Goal: Check status

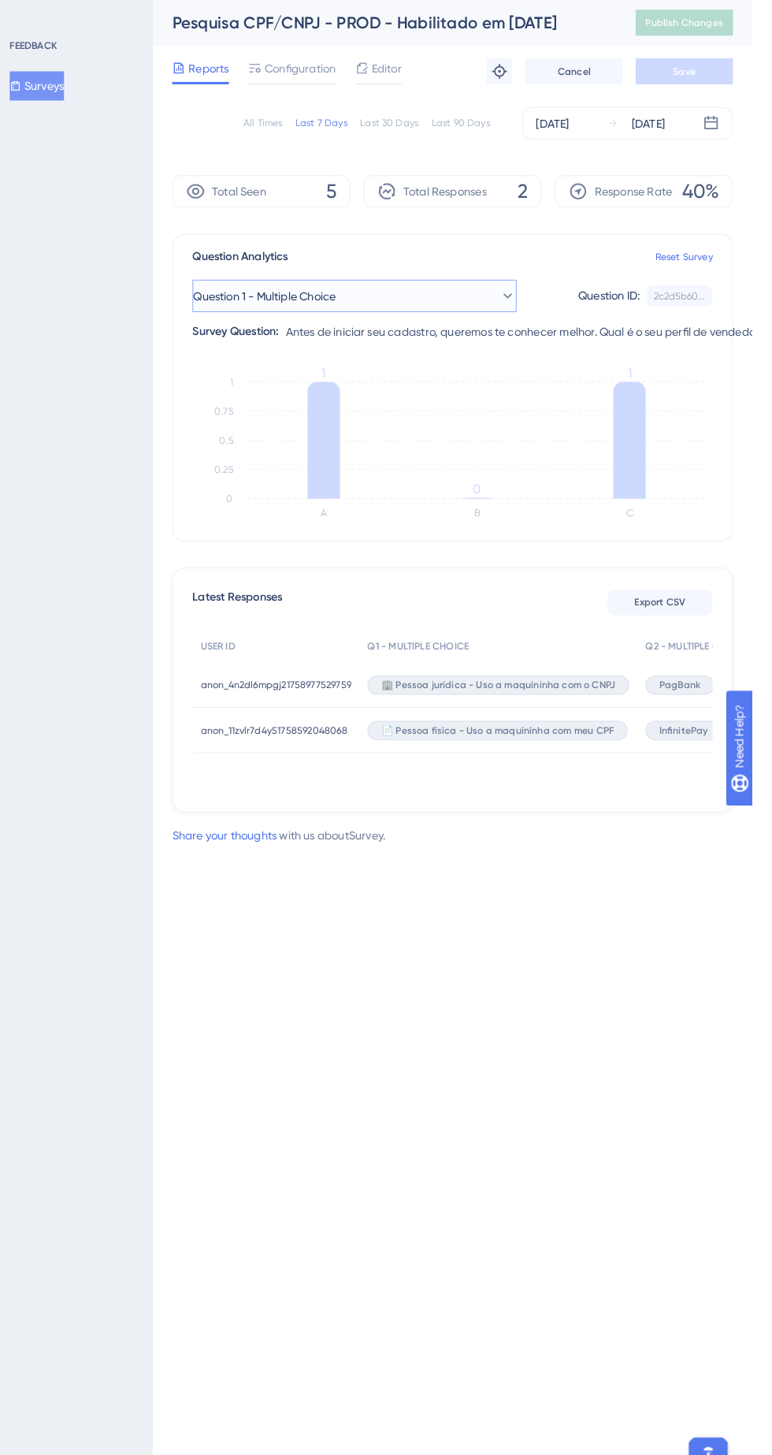
click at [497, 288] on button "Question 1 - Multiple Choice" at bounding box center [385, 288] width 315 height 32
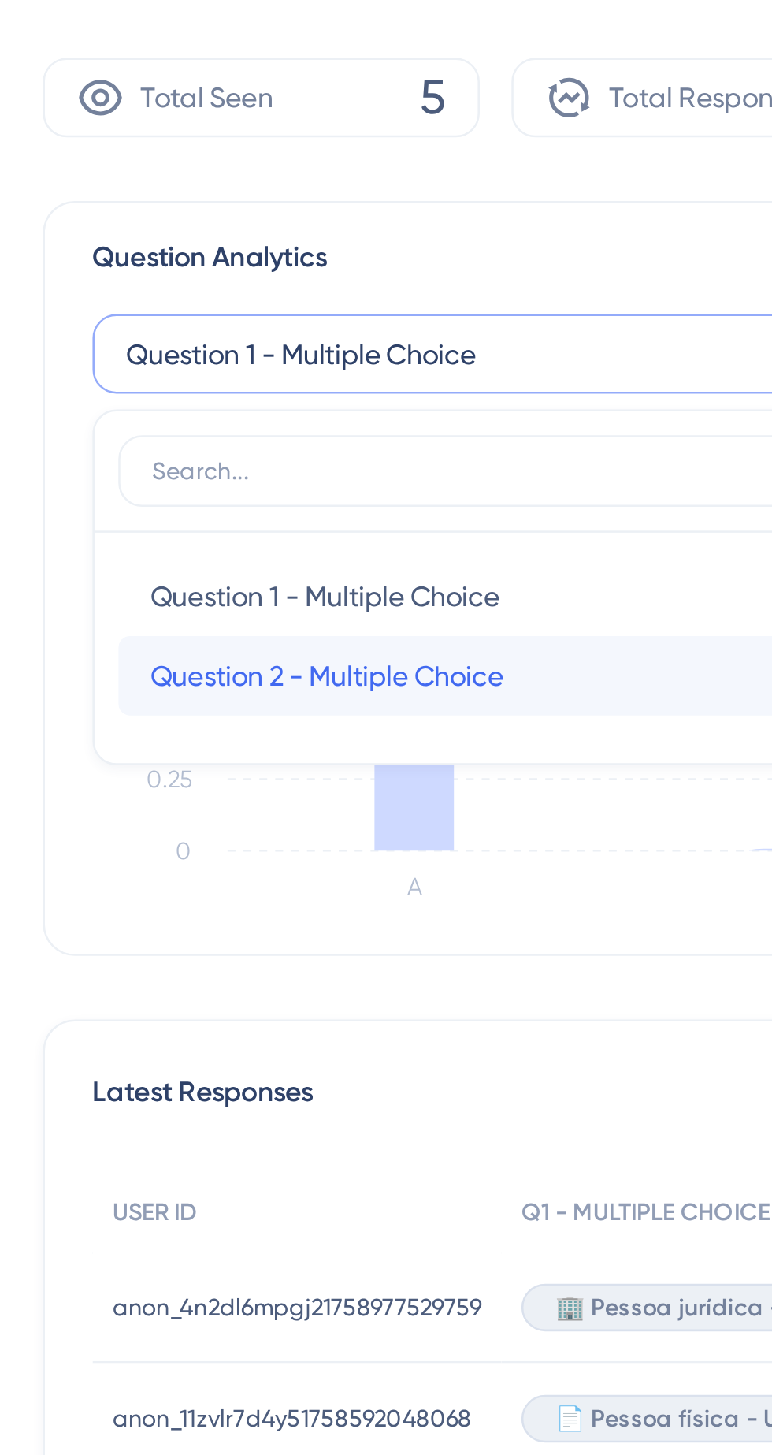
click at [391, 419] on span "Question 2 - Multiple Choice" at bounding box center [321, 415] width 140 height 19
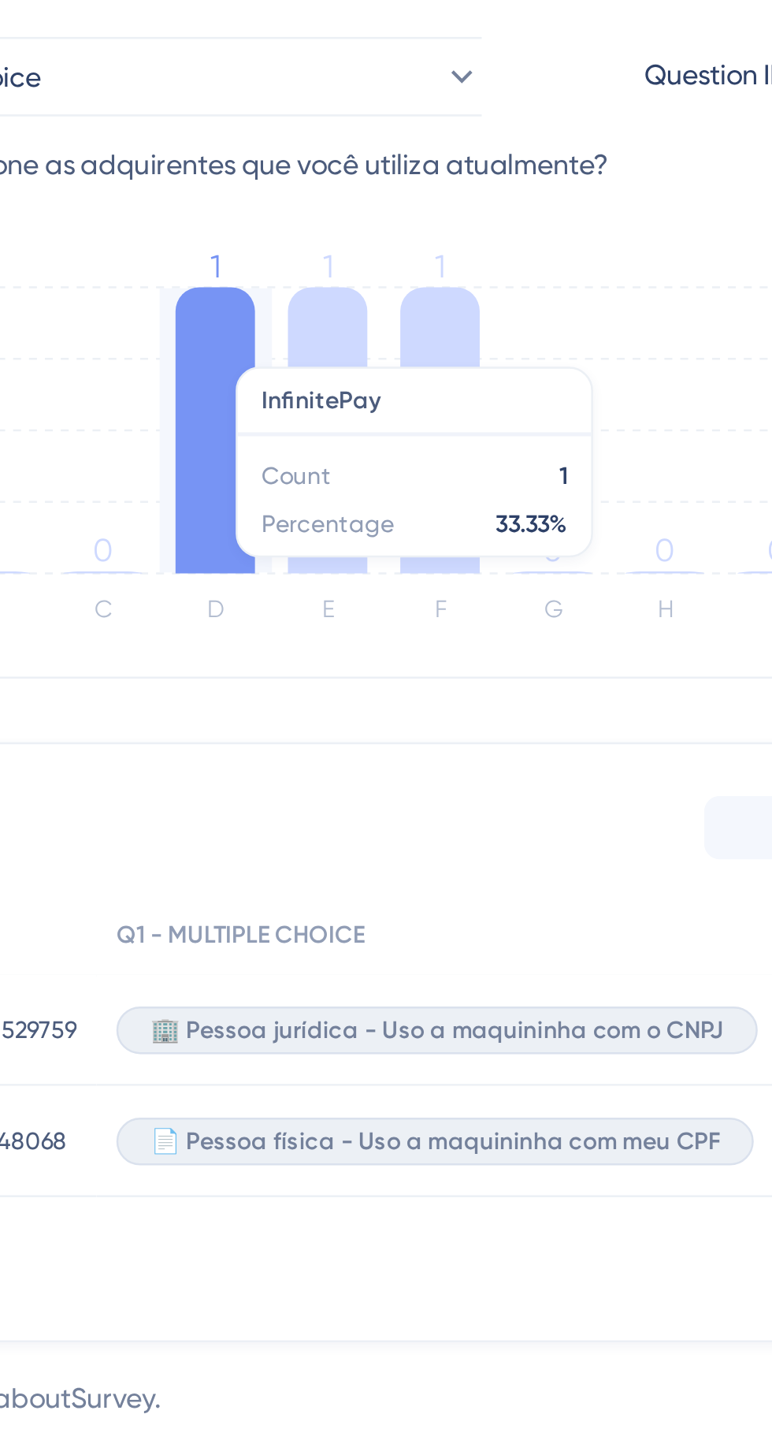
click at [432, 388] on icon at bounding box center [438, 428] width 32 height 114
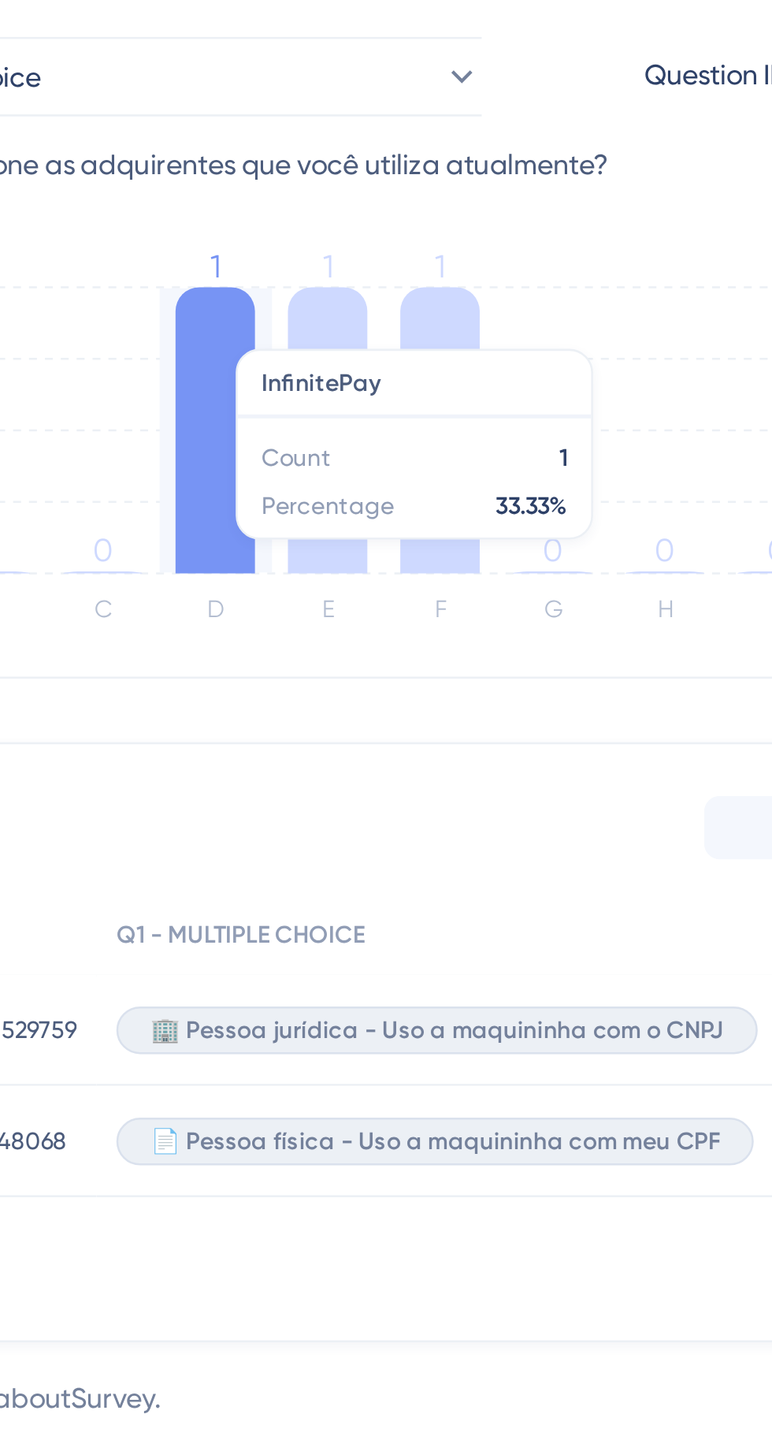
click at [481, 378] on icon at bounding box center [482, 428] width 32 height 114
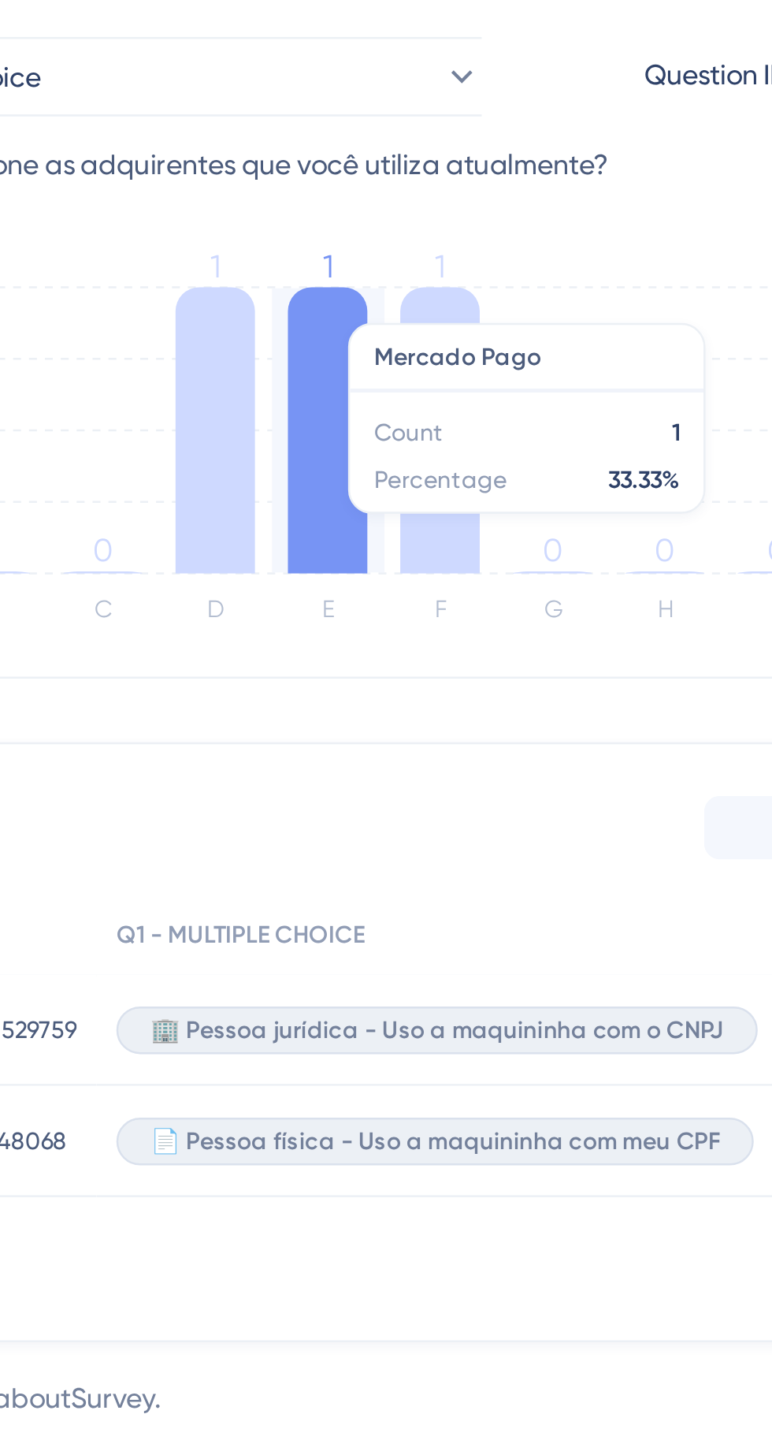
click at [533, 466] on icon at bounding box center [527, 428] width 32 height 114
